Goal: Navigation & Orientation: Find specific page/section

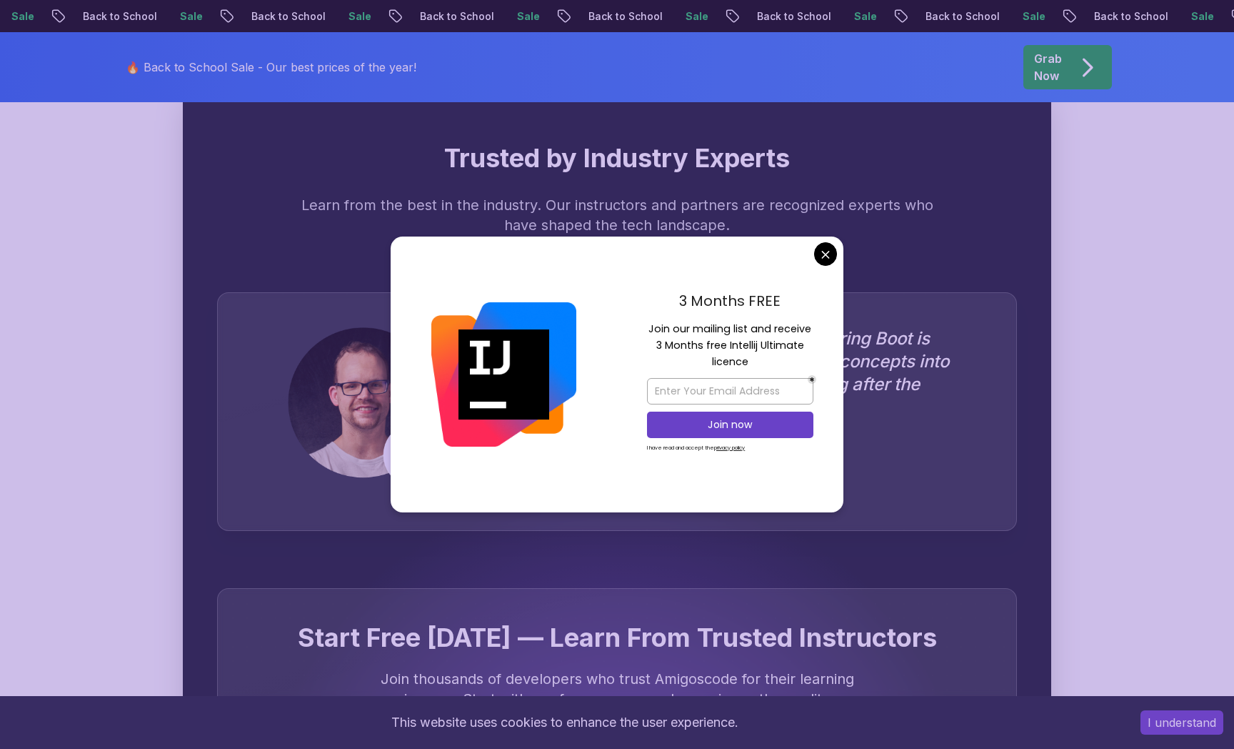
scroll to position [3855, 0]
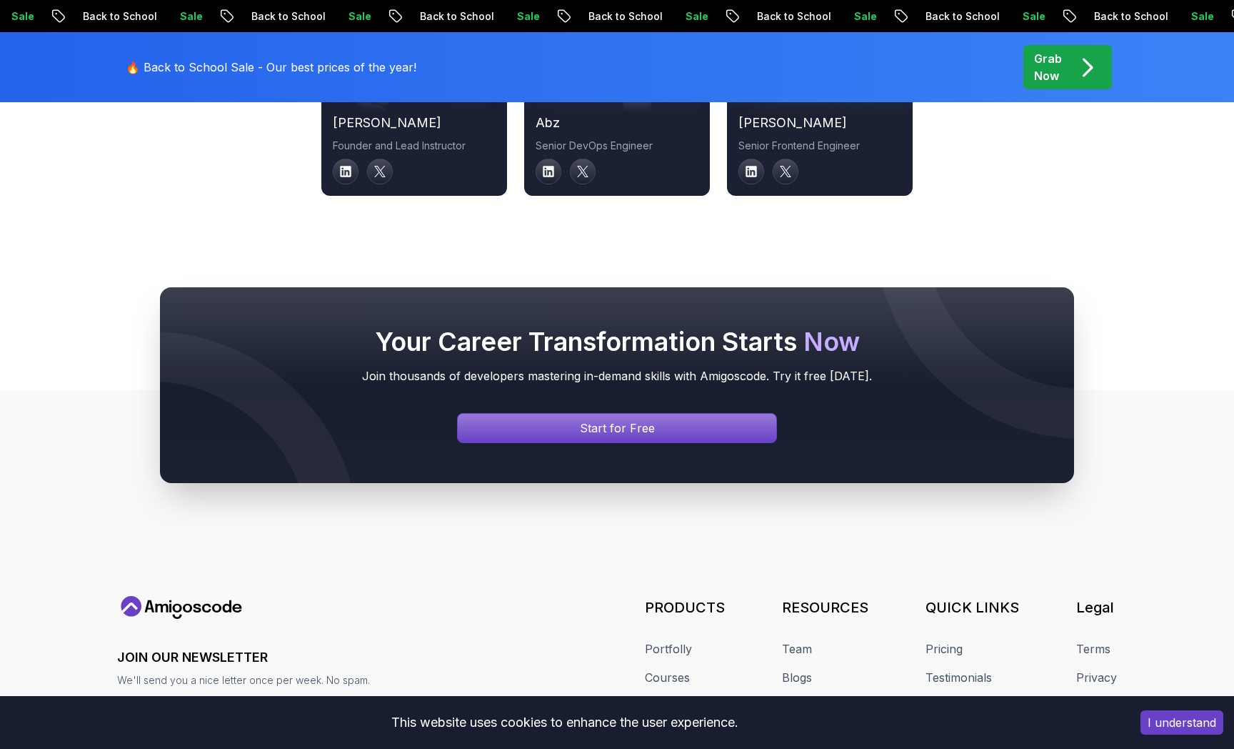
scroll to position [5339, 0]
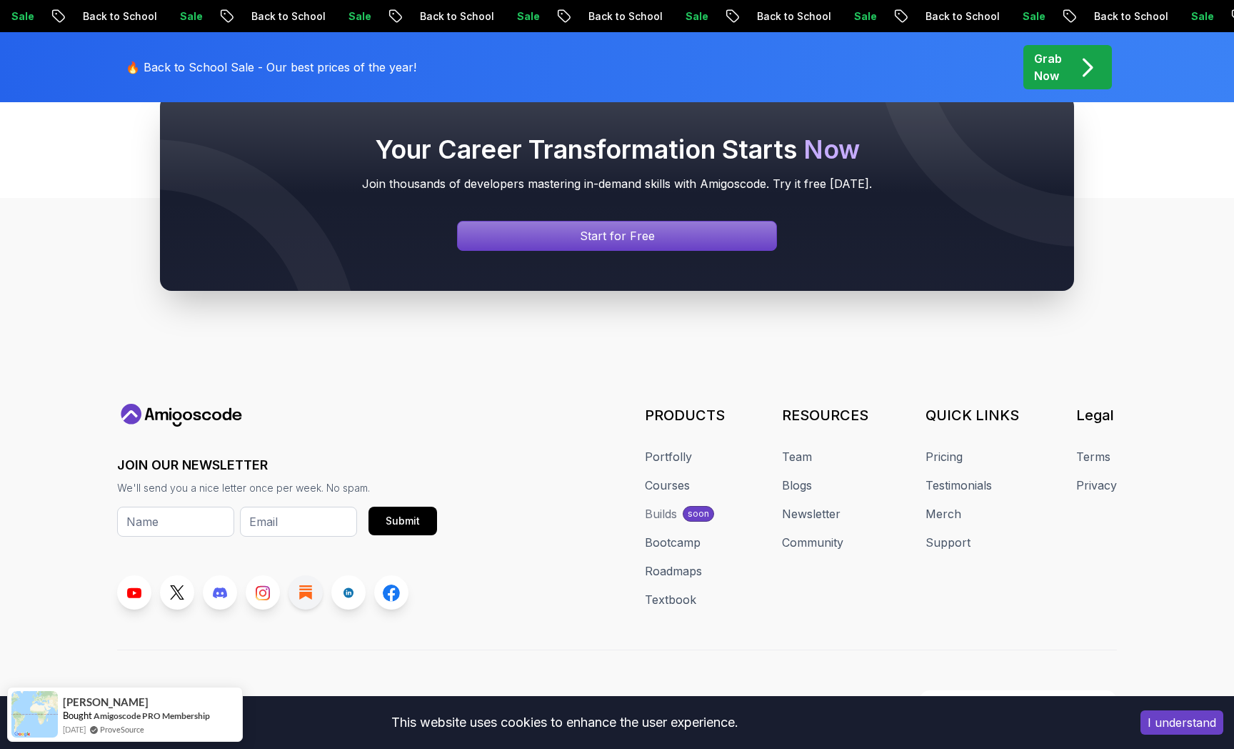
click at [300, 585] on icon at bounding box center [305, 592] width 13 height 14
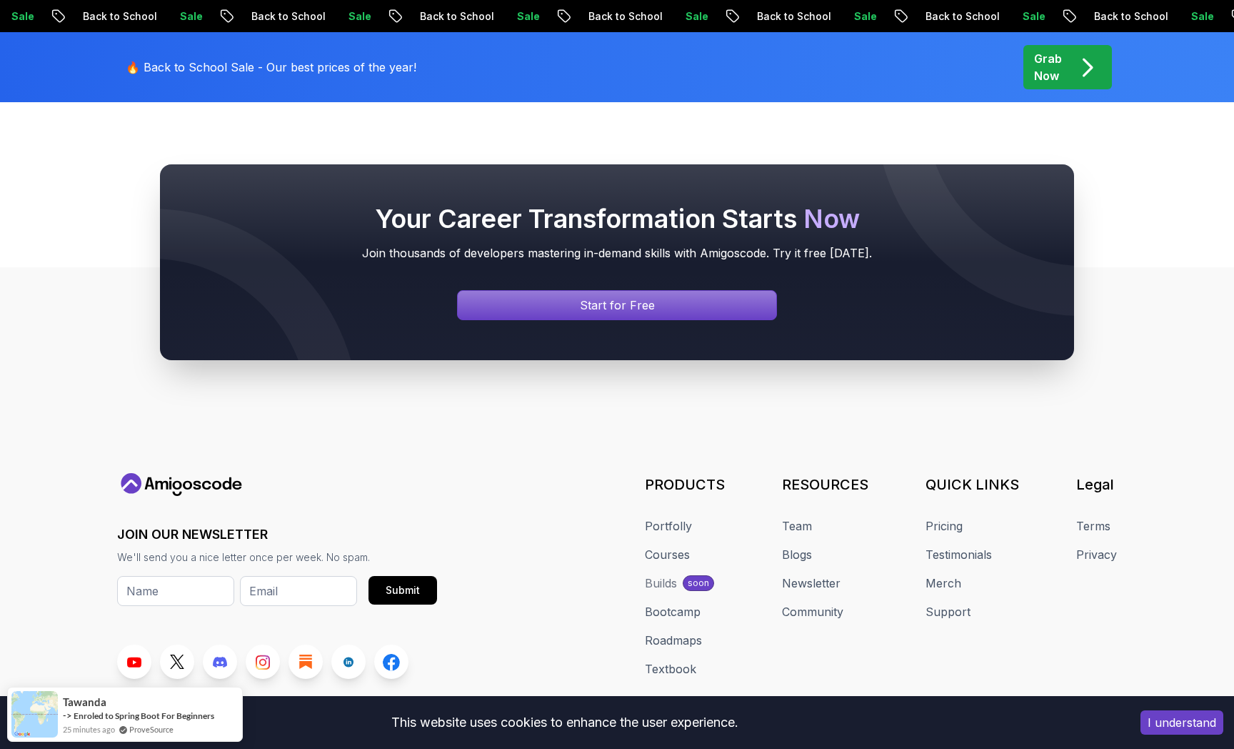
scroll to position [2556, 0]
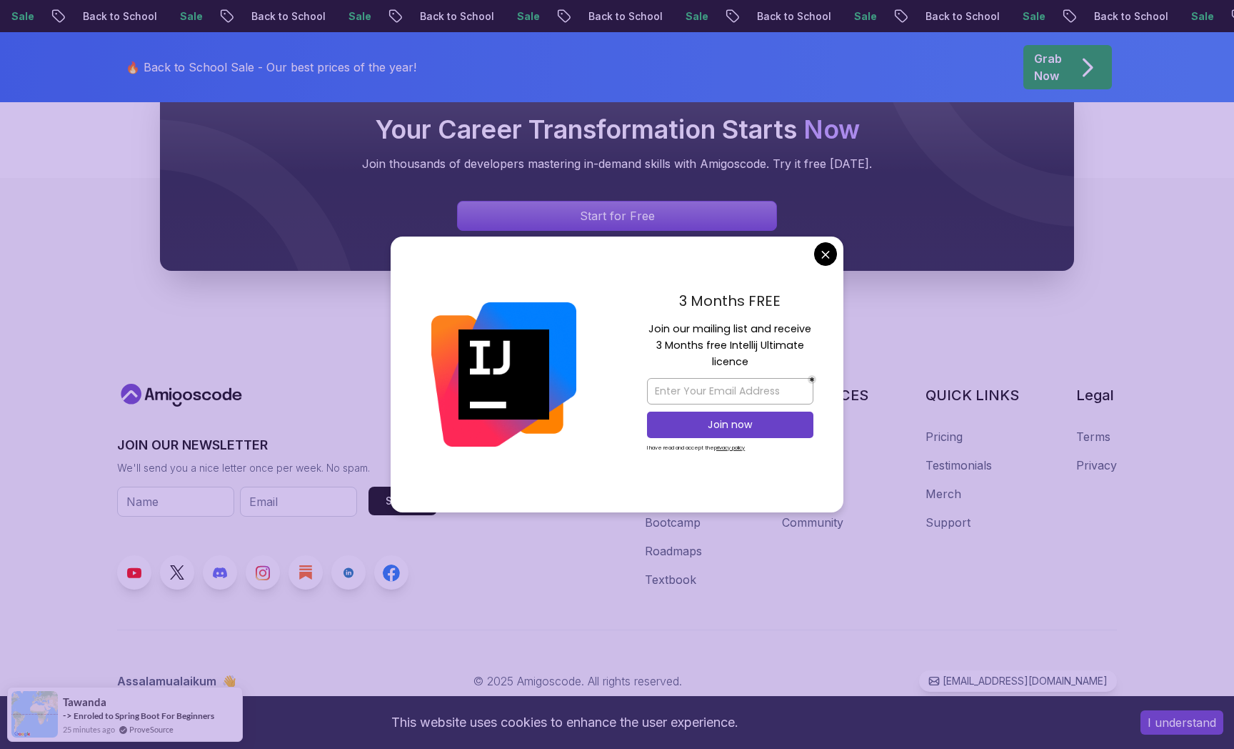
click at [496, 600] on div "JOIN OUR NEWSLETTER We'll send you a nice letter once per week. No spam. Submit…" at bounding box center [617, 538] width 1000 height 308
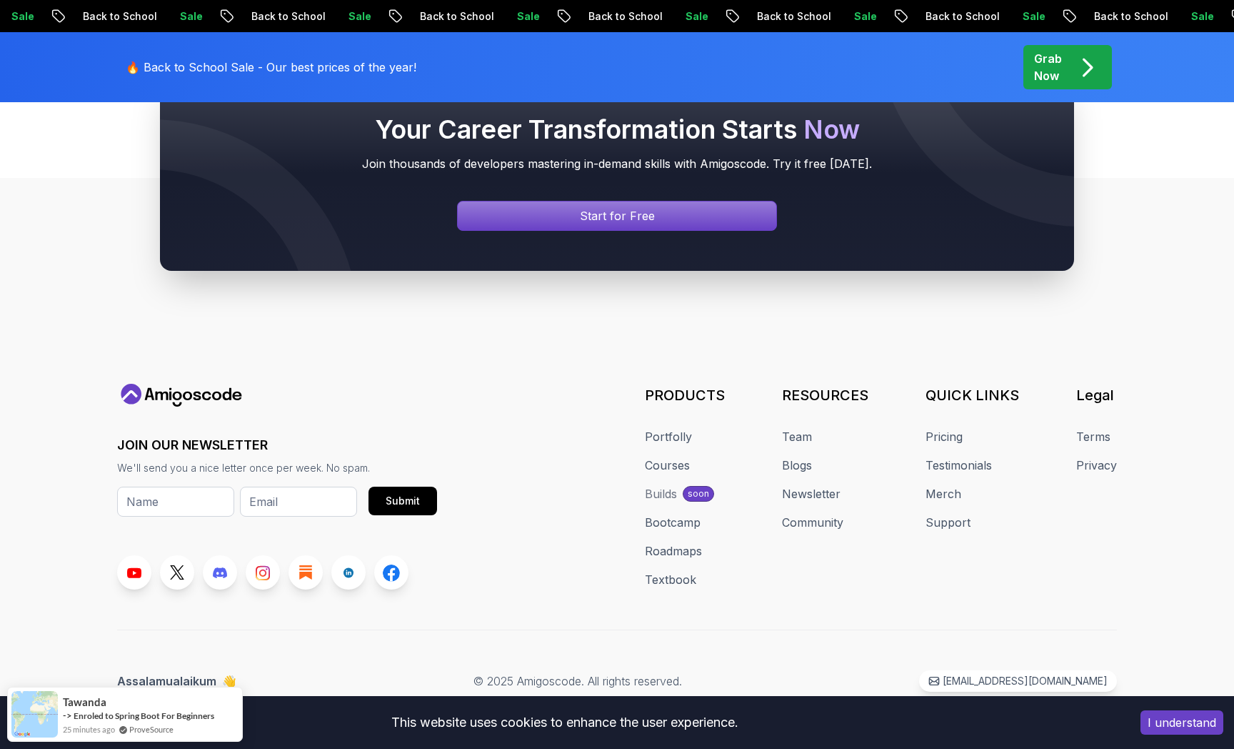
click at [677, 495] on div "Builds" at bounding box center [661, 493] width 32 height 17
click at [659, 441] on link "Portfolly" at bounding box center [668, 436] width 47 height 17
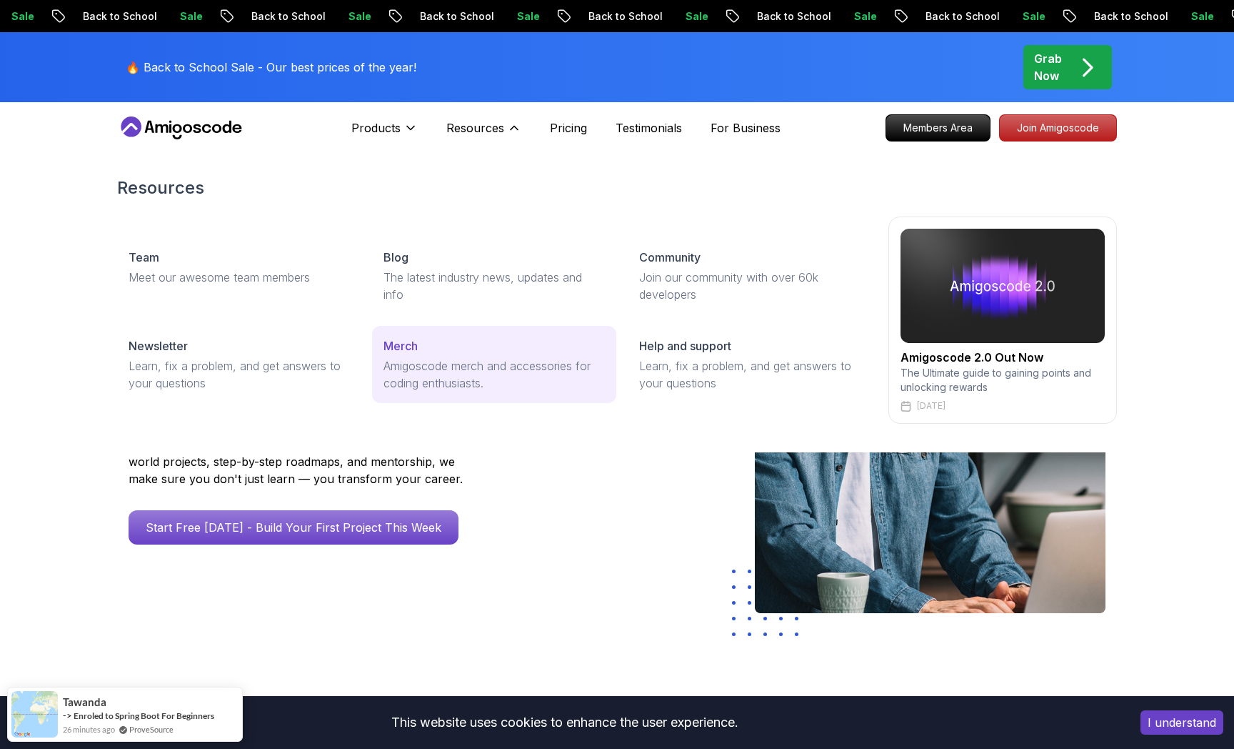
click at [404, 376] on p "Amigoscode merch and accessories for coding enthusiasts." at bounding box center [494, 374] width 221 height 34
